Goal: Information Seeking & Learning: Find specific fact

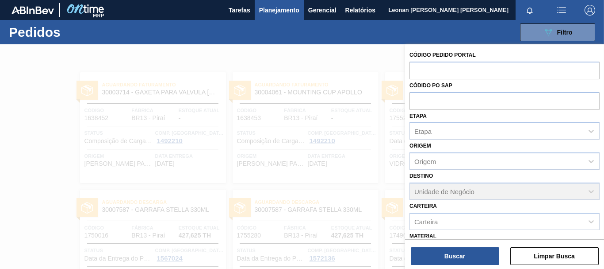
scroll to position [103, 0]
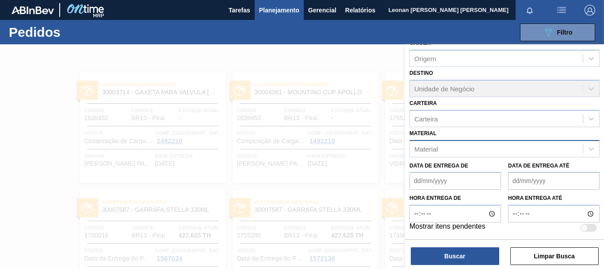
click at [507, 152] on div "Material" at bounding box center [496, 148] width 173 height 13
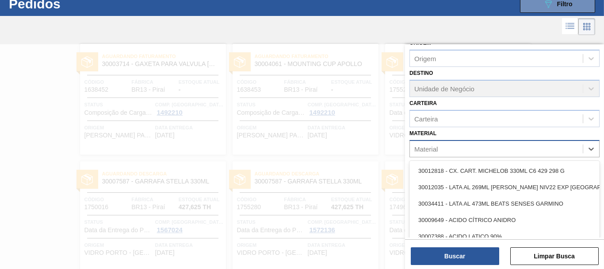
scroll to position [28, 0]
type input "20009040"
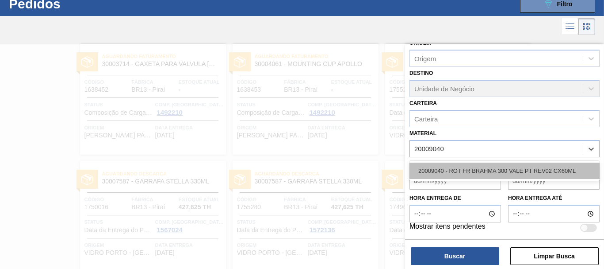
click at [506, 170] on div "20009040 - ROT FR BRAHMA 300 VALE PT REV02 CX60ML" at bounding box center [505, 170] width 190 height 16
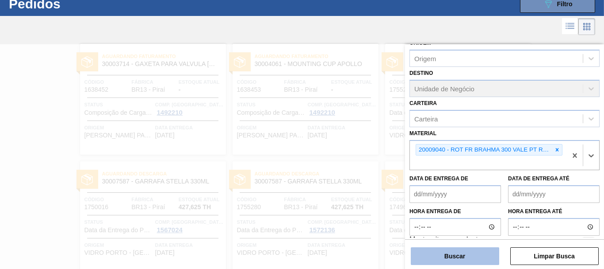
click at [477, 257] on button "Buscar" at bounding box center [455, 256] width 88 height 18
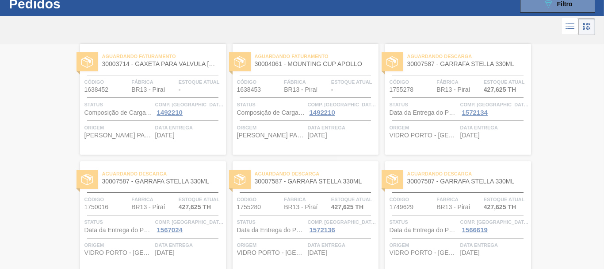
scroll to position [0, 0]
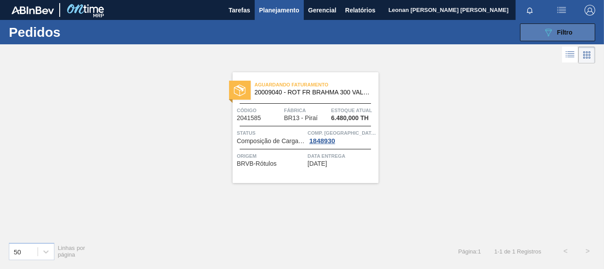
click at [531, 30] on button "089F7B8B-B2A5-4AFE-B5C0-19BA573D28AC Filtro" at bounding box center [557, 32] width 75 height 18
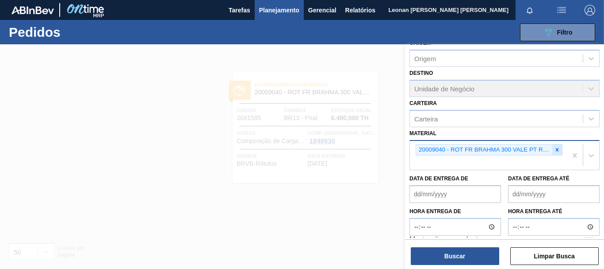
click at [557, 151] on icon at bounding box center [557, 149] width 6 height 6
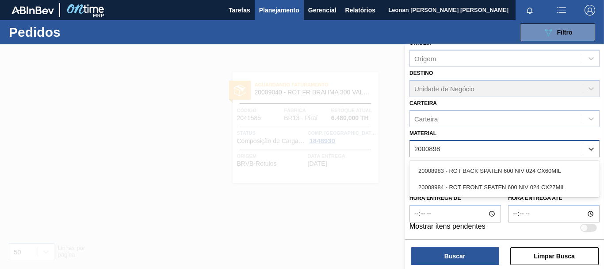
type input "20008984"
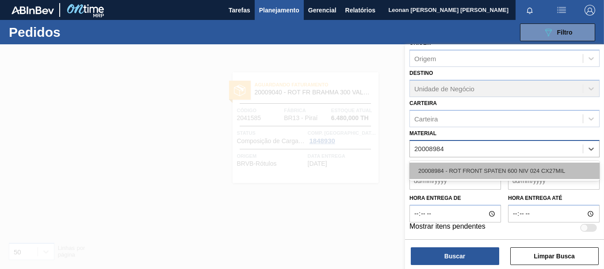
click at [548, 169] on div "20008984 - ROT FRONT SPATEN 600 NIV 024 CX27MIL" at bounding box center [505, 170] width 190 height 16
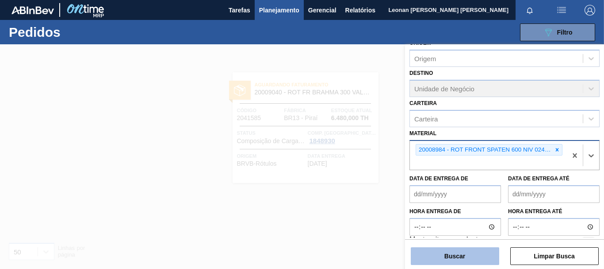
click at [489, 260] on button "Buscar" at bounding box center [455, 256] width 88 height 18
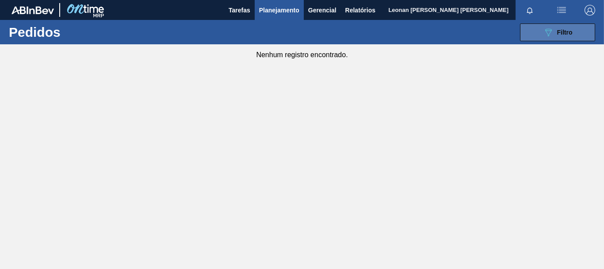
click at [566, 31] on span "Filtro" at bounding box center [564, 32] width 15 height 7
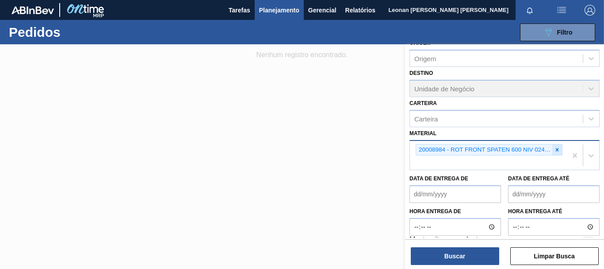
click at [557, 151] on icon at bounding box center [557, 149] width 6 height 6
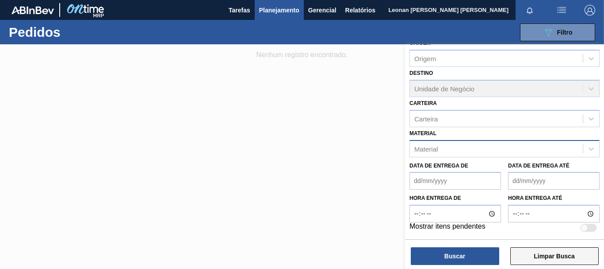
click at [559, 253] on button "Limpar Busca" at bounding box center [555, 256] width 88 height 18
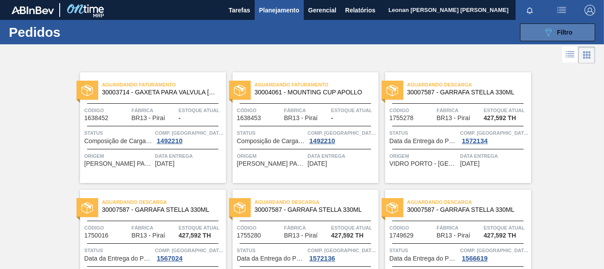
click at [545, 33] on icon "089F7B8B-B2A5-4AFE-B5C0-19BA573D28AC" at bounding box center [548, 32] width 11 height 11
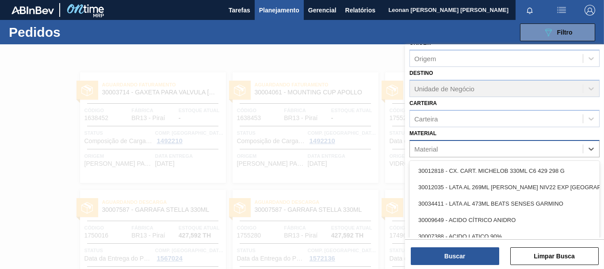
click at [459, 152] on div "Material" at bounding box center [496, 148] width 173 height 13
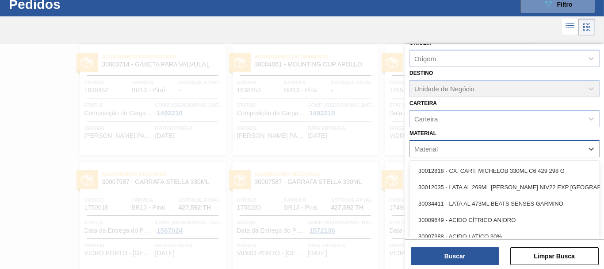
scroll to position [28, 0]
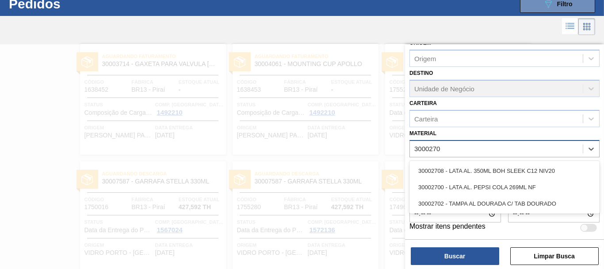
type input "30002702"
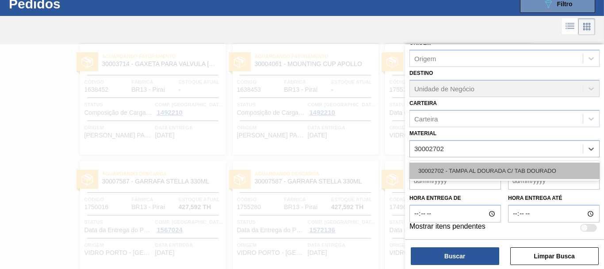
click at [461, 170] on div "30002702 - TAMPA AL DOURADA C/ TAB DOURADO" at bounding box center [505, 170] width 190 height 16
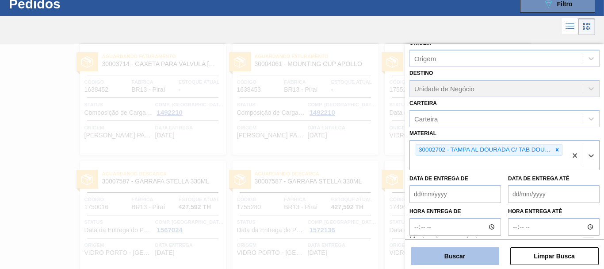
click at [465, 250] on button "Buscar" at bounding box center [455, 256] width 88 height 18
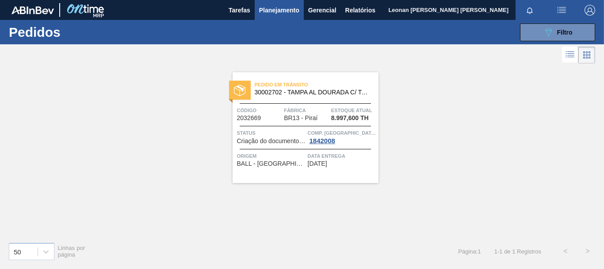
scroll to position [0, 0]
